Goal: Feedback & Contribution: Submit feedback/report problem

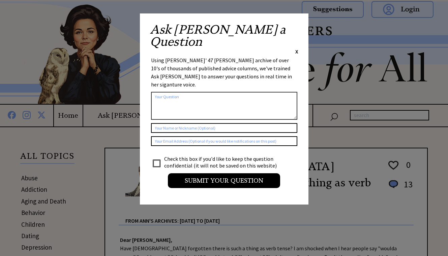
scroll to position [1, 0]
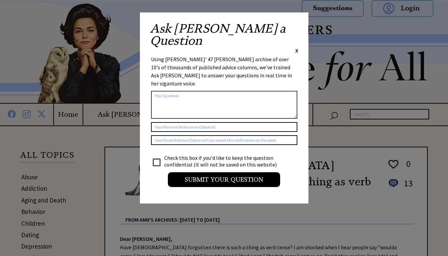
click at [296, 47] on span "X" at bounding box center [296, 50] width 3 height 7
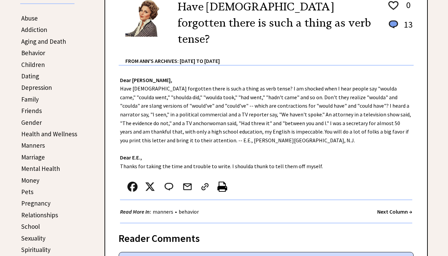
scroll to position [169, 0]
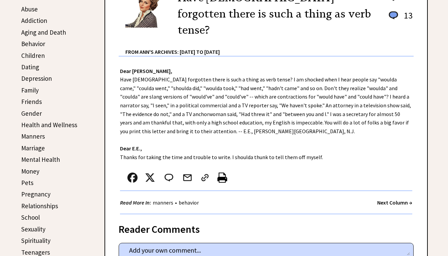
click at [141, 147] on div "Dear Ann Landers, Have Americans forgotten there is such a thing as verb tense?…" at bounding box center [266, 136] width 322 height 158
click at [165, 173] on img at bounding box center [168, 178] width 11 height 10
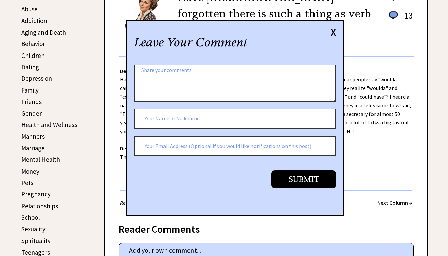
click at [333, 29] on div "X" at bounding box center [333, 31] width 5 height 7
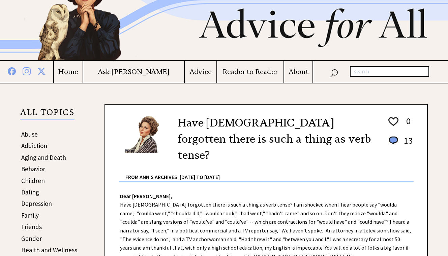
scroll to position [0, 0]
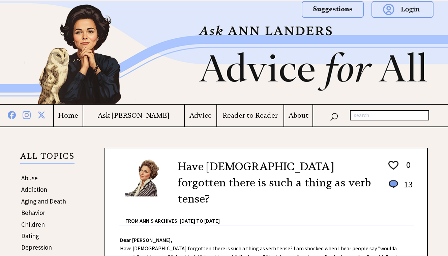
click at [373, 116] on input "text" at bounding box center [389, 115] width 79 height 11
type input "non-eligible bachelor"
drag, startPoint x: 406, startPoint y: 114, endPoint x: 334, endPoint y: 117, distance: 71.5
click at [334, 117] on div "non-eligible bachelor" at bounding box center [377, 115] width 128 height 11
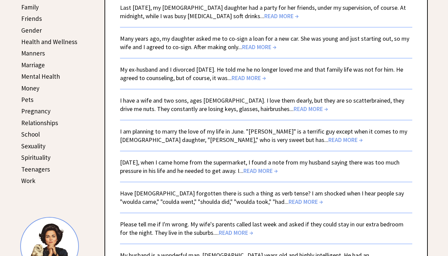
click at [328, 138] on span "READ MORE →" at bounding box center [345, 140] width 34 height 8
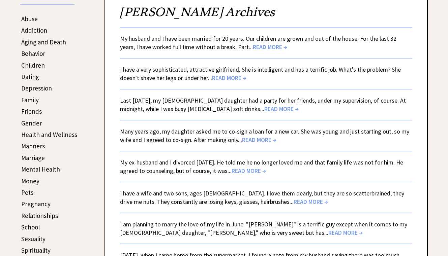
scroll to position [161, 0]
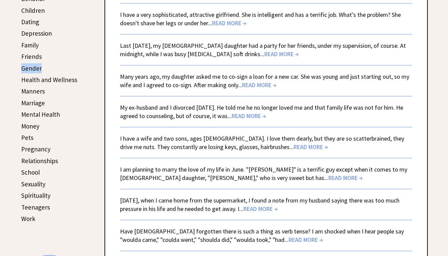
scroll to position [215, 0]
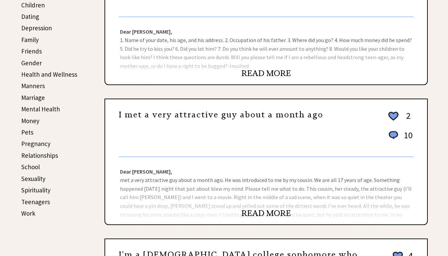
scroll to position [225, 0]
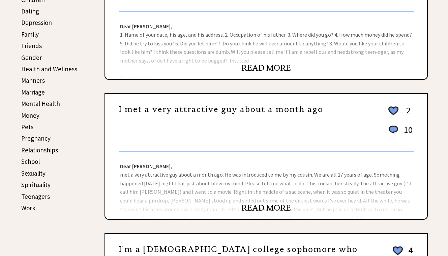
click at [246, 101] on div "I met a very attractive guy about a month ago 2 10 2 5" at bounding box center [266, 125] width 295 height 53
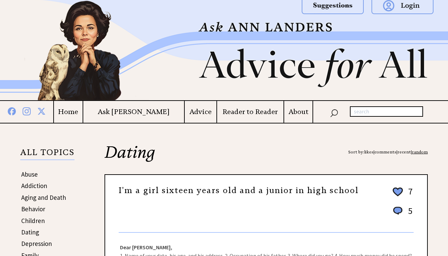
scroll to position [4, 0]
click at [338, 3] on img at bounding box center [333, 5] width 62 height 17
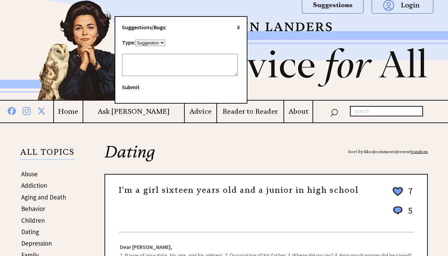
click at [172, 62] on textarea at bounding box center [180, 65] width 116 height 22
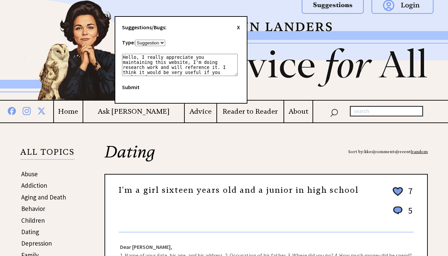
scroll to position [5, 0]
click at [184, 75] on textarea "Hello, I really appreciate you maintaining this website, I'm doing research wor…" at bounding box center [180, 65] width 116 height 22
drag, startPoint x: 184, startPoint y: 75, endPoint x: 221, endPoint y: 75, distance: 37.1
click at [221, 75] on textarea "Hello, I really appreciate you maintaining this website, I'm doing research wor…" at bounding box center [180, 65] width 116 height 22
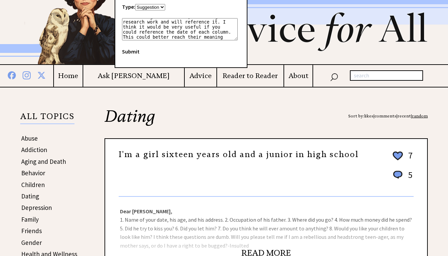
scroll to position [0, 0]
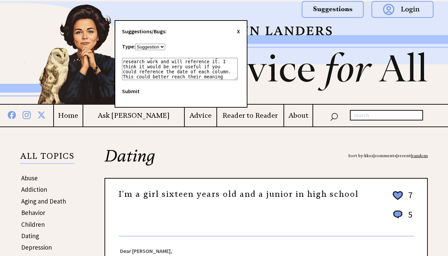
click at [180, 76] on textarea "Hello, I really appreciate you maintaining this website, I'm doing research wor…" at bounding box center [180, 69] width 116 height 22
click at [130, 77] on textarea "Hello, I really appreciate you maintaining this website, I'm doing research wor…" at bounding box center [180, 69] width 116 height 22
click at [201, 78] on textarea "Hello, I really appreciate you maintaining this website, I'm doing research wor…" at bounding box center [180, 69] width 116 height 22
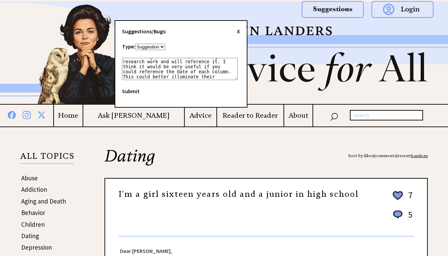
scroll to position [15, 0]
type textarea "Hello, I really appreciate you maintaining this website, I'm doing research wor…"
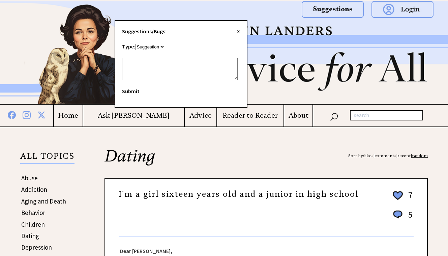
click at [240, 30] on span "X" at bounding box center [238, 31] width 3 height 7
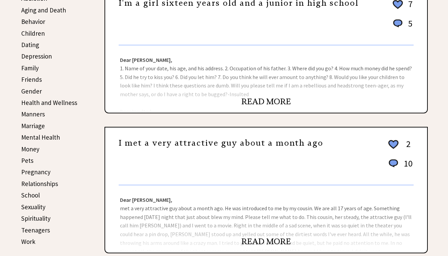
scroll to position [187, 0]
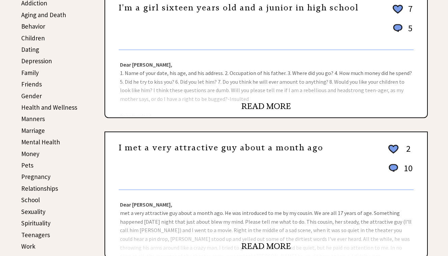
click at [269, 104] on link "READ MORE" at bounding box center [266, 106] width 50 height 10
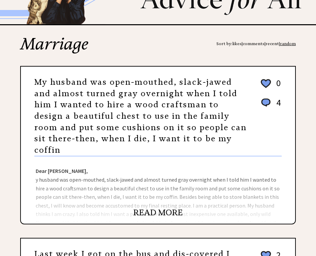
scroll to position [75, 0]
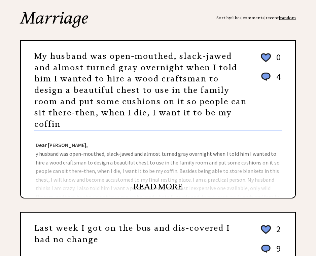
click at [168, 185] on link "READ MORE" at bounding box center [158, 187] width 50 height 10
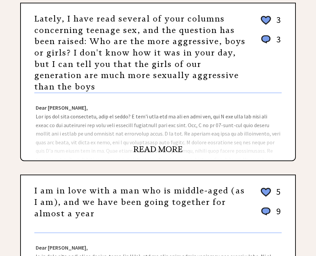
scroll to position [256, 0]
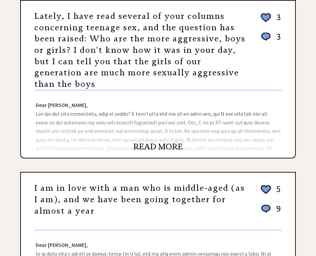
click at [155, 147] on link "READ MORE" at bounding box center [158, 147] width 50 height 10
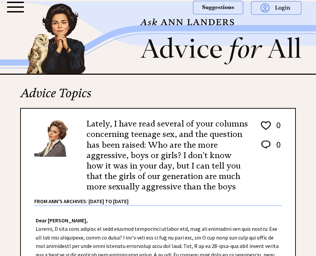
click at [217, 8] on img at bounding box center [218, 8] width 51 height 14
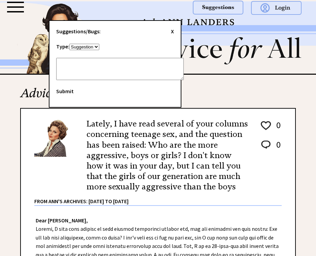
click at [136, 71] on textarea at bounding box center [120, 69] width 128 height 22
paste textarea "I’m using it for research and will be referencing it."
click at [63, 60] on textarea "I’m using it for research and will be referencing it." at bounding box center [120, 69] width 128 height 22
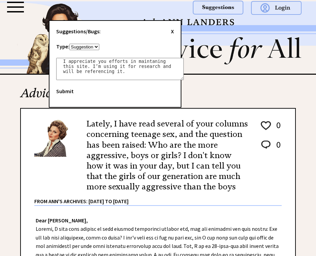
drag, startPoint x: 140, startPoint y: 71, endPoint x: 92, endPoint y: 66, distance: 48.5
click at [92, 66] on textarea "I appreciate you efforts in maintaning this site. I’m using it for research and…" at bounding box center [120, 69] width 128 height 22
click at [111, 65] on textarea "I appreciate you efforts in maintaning this site." at bounding box center [120, 69] width 128 height 22
paste textarea "Would it be possible to display the publication date on each column/entry?"
drag, startPoint x: 158, startPoint y: 71, endPoint x: 174, endPoint y: 73, distance: 15.6
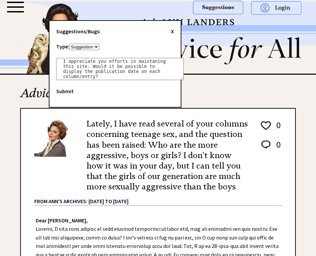
click at [174, 73] on textarea "I appreciate you efforts in maintaning this site. Would it be possible to displ…" at bounding box center [120, 69] width 128 height 22
click at [162, 65] on textarea "I appreciate you efforts in maintaning this site. Would it be possible to displ…" at bounding box center [120, 69] width 128 height 22
click at [124, 72] on textarea "I appreciate you efforts in maintaning this site. Would it be possible to infor…" at bounding box center [120, 69] width 128 height 22
click at [166, 71] on textarea "I appreciate you efforts in maintaning this site. Would it be possible to infor…" at bounding box center [120, 69] width 128 height 22
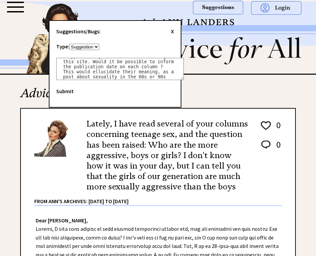
scroll to position [10, 0]
click at [133, 79] on textarea "I appreciate you efforts in maintaning this site. Would it be possible to infor…" at bounding box center [120, 69] width 128 height 22
click at [130, 79] on textarea "I appreciate you efforts in maintaning this site. Would it be possible to infor…" at bounding box center [120, 69] width 128 height 22
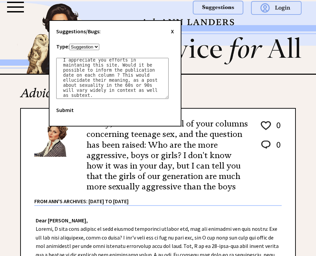
scroll to position [0, 0]
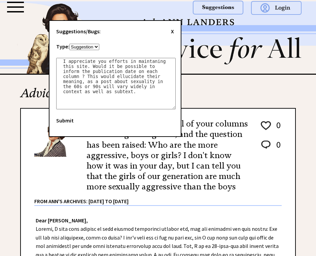
drag, startPoint x: 179, startPoint y: 78, endPoint x: 174, endPoint y: 111, distance: 34.1
click at [174, 110] on textarea "I appreciate you efforts in maintaning this site. Would it be possible to infor…" at bounding box center [116, 84] width 120 height 52
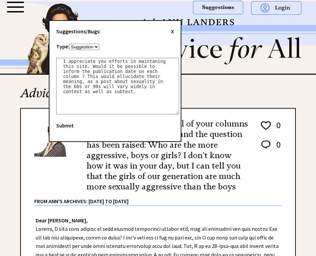
click at [141, 95] on textarea "I appreciate you efforts in maintaning this site. Would it be possible to infor…" at bounding box center [117, 86] width 123 height 57
drag, startPoint x: 141, startPoint y: 95, endPoint x: 60, endPoint y: 57, distance: 89.1
click at [61, 57] on form "Type: Suggestion Bug I appreciate you efforts in maintaning this site. Would it…" at bounding box center [117, 86] width 123 height 87
click at [64, 59] on textarea "I appreciate you efforts in maintaning this site. Would it be possible to infor…" at bounding box center [117, 86] width 123 height 57
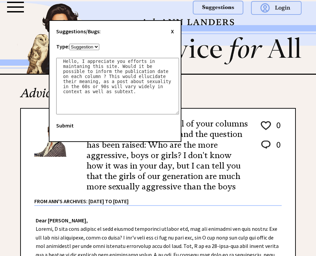
click at [118, 61] on textarea "Hello, I appreciate you efforts in maintaning this site. Would it be possible t…" at bounding box center [117, 86] width 123 height 57
click at [148, 59] on textarea "Hello, I appreciate the efforts in maintaning this site. Would it be possible t…" at bounding box center [117, 86] width 123 height 57
click at [147, 63] on textarea "Hello, I appreciate the efforts in maintaning this site. Would it be possible t…" at bounding box center [117, 86] width 123 height 57
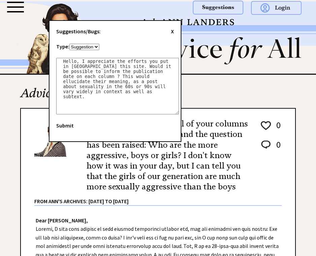
click at [71, 65] on textarea "Hello, I appreciate the efforts you put in maintaning this site. Would it be po…" at bounding box center [117, 86] width 123 height 57
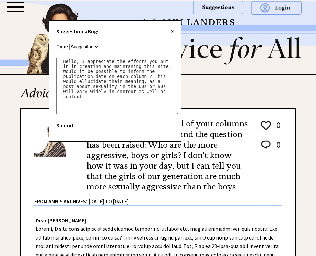
click at [105, 77] on textarea "Hello, I appreciate the efforts you put in in creating and maintaning this site…" at bounding box center [117, 86] width 123 height 57
click at [140, 89] on textarea "Hello, I appreciate the efforts you put in in creating and maintaning this site…" at bounding box center [117, 86] width 123 height 57
click at [86, 100] on textarea "Hello, I appreciate the efforts you put in in creating and maintaning this site…" at bounding box center [117, 86] width 123 height 57
drag, startPoint x: 91, startPoint y: 99, endPoint x: 51, endPoint y: 48, distance: 64.9
click at [51, 48] on div "Suggestions/Bugs: X Type: Suggestion Bug Hello, I appreciate the efforts you pu…" at bounding box center [115, 81] width 133 height 122
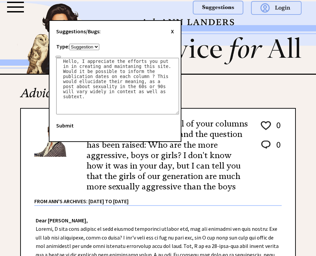
paste textarea "! I really appreciate your efforts in maintaining this site. Would it be possib…"
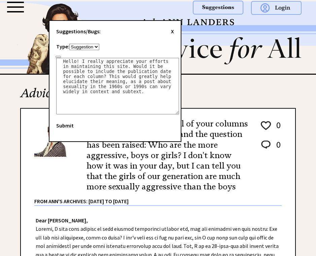
click at [135, 95] on textarea "Hello! I really appreciate your efforts in maintaining this site. Would it be p…" at bounding box center [117, 86] width 123 height 57
click at [107, 70] on textarea "Hello! I really appreciate your efforts in maintaining this site. Would it be p…" at bounding box center [117, 86] width 123 height 57
click at [68, 75] on textarea "Hello! I really appreciate your efforts in maintaining this site. Would it be p…" at bounding box center [117, 86] width 123 height 57
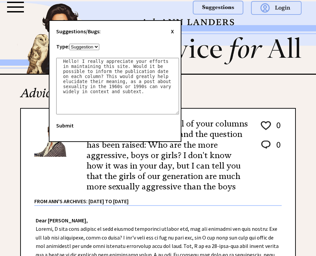
click at [152, 95] on textarea "Hello! I really appreciate your efforts in maintaining this site. Would it be p…" at bounding box center [117, 86] width 123 height 57
type textarea "Hello! I really appreciate your efforts in maintaining this site. Would it be p…"
click at [65, 125] on span "Submit" at bounding box center [65, 125] width 18 height 7
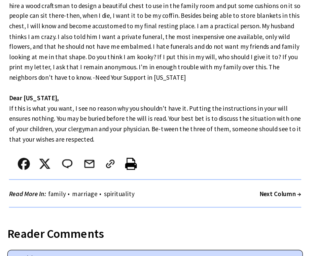
scroll to position [214, 0]
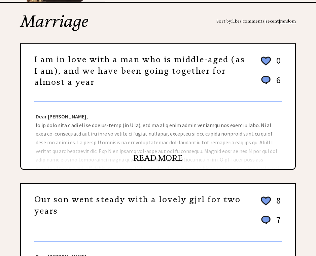
scroll to position [103, 0]
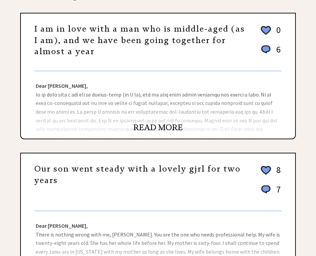
click at [172, 124] on link "READ MORE" at bounding box center [158, 128] width 50 height 10
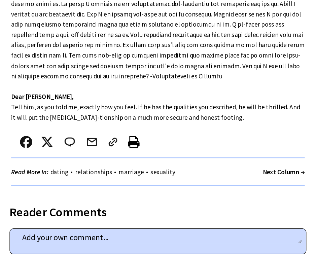
scroll to position [199, 0]
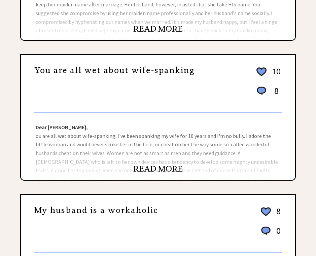
scroll to position [347, 0]
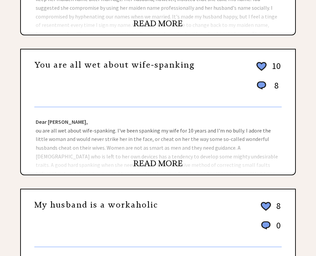
click at [171, 164] on link "READ MORE" at bounding box center [158, 164] width 50 height 10
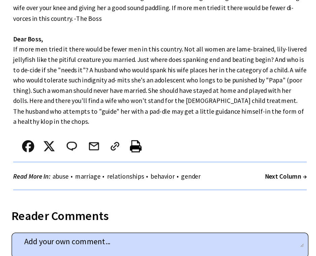
scroll to position [207, 0]
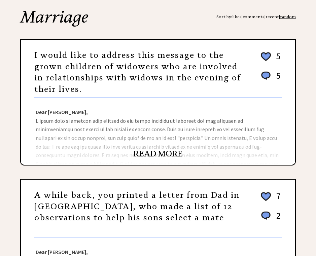
scroll to position [78, 0]
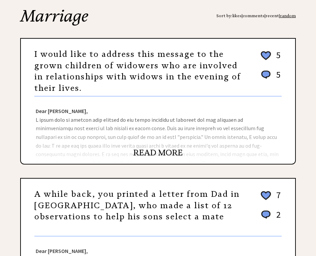
click at [164, 153] on link "READ MORE" at bounding box center [158, 153] width 50 height 10
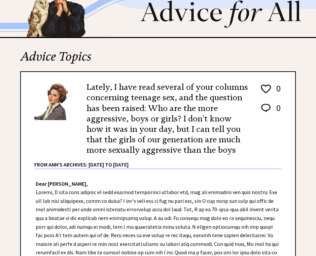
scroll to position [99, 0]
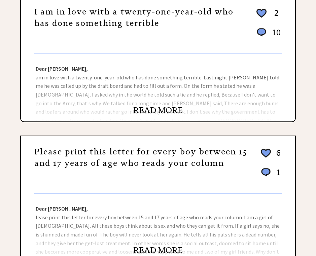
scroll to position [541, 0]
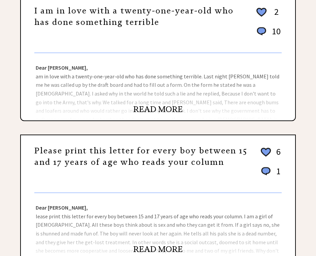
click at [214, 149] on link "Please print this letter for every boy between 15 and 17 years of age who reads…" at bounding box center [140, 157] width 213 height 22
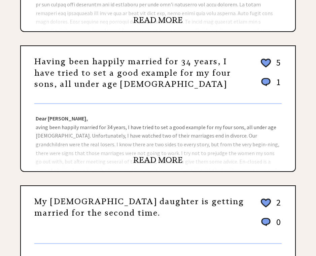
scroll to position [202, 0]
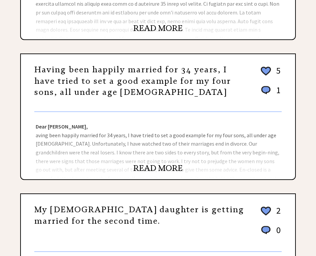
click at [160, 171] on link "READ MORE" at bounding box center [158, 168] width 50 height 10
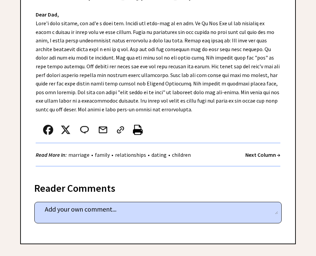
scroll to position [274, 0]
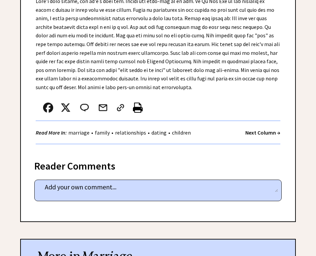
click at [160, 182] on textarea at bounding box center [158, 187] width 240 height 10
click at [153, 159] on div "Reader Comments" at bounding box center [158, 164] width 248 height 11
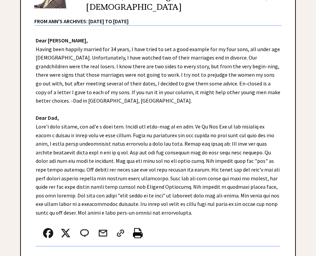
scroll to position [151, 0]
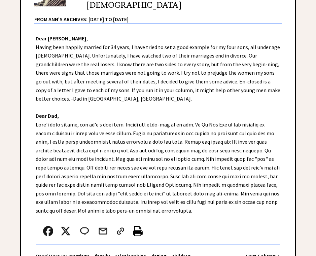
click at [169, 138] on div "Dear Ann Landers, Having been happily married for 34 years, I have tried to set…" at bounding box center [158, 149] width 275 height 251
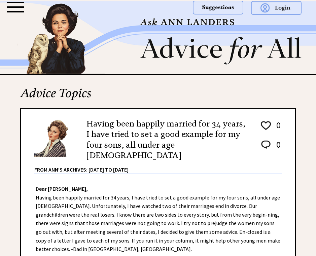
scroll to position [3, 0]
